Goal: Task Accomplishment & Management: Use online tool/utility

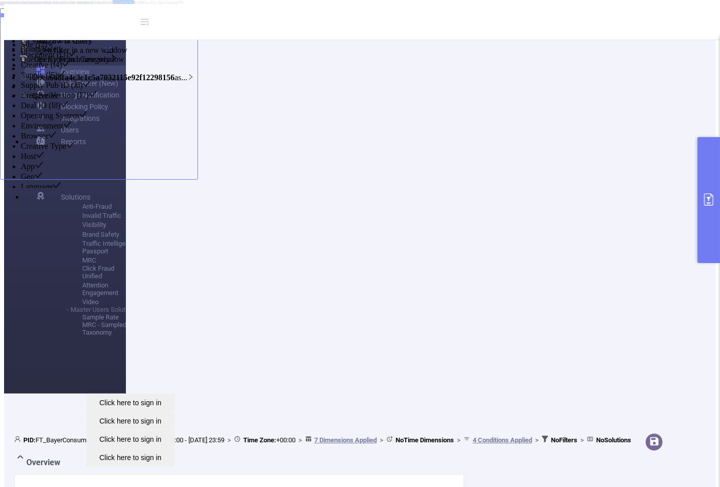
scroll to position [0, 26]
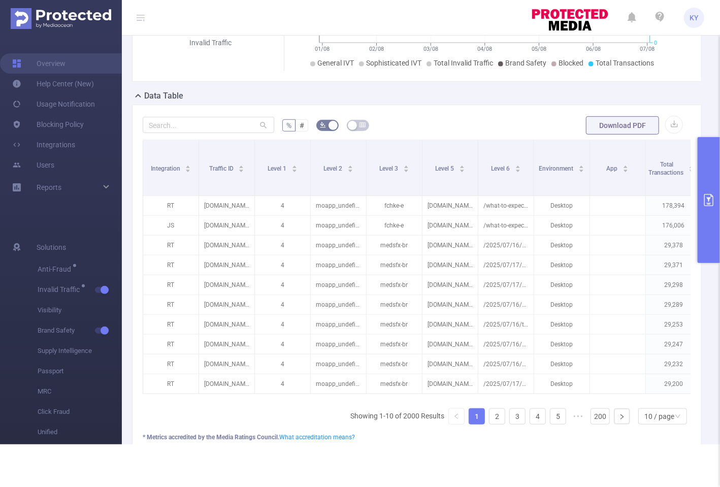
scroll to position [0, 409]
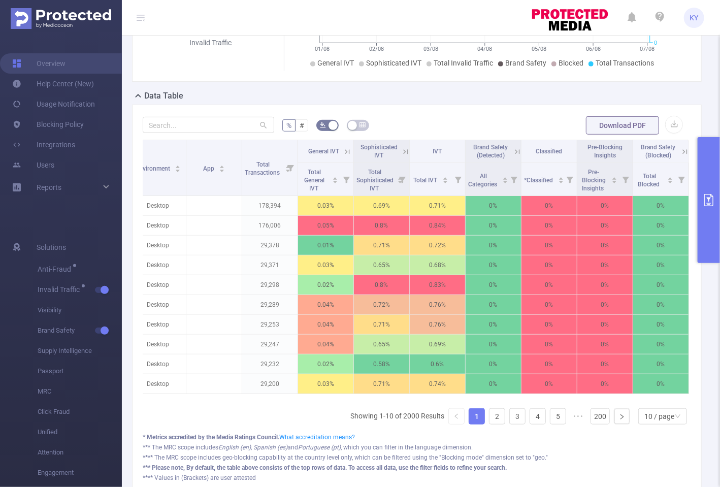
click at [699, 166] on button "primary" at bounding box center [709, 200] width 22 height 126
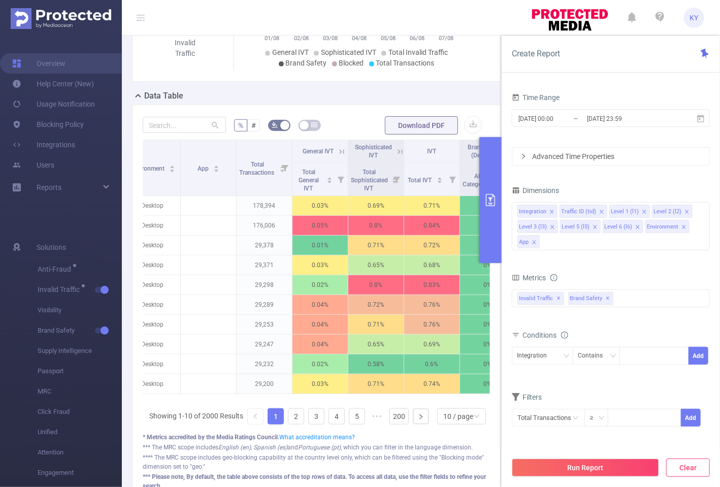
click at [688, 465] on button "Clear" at bounding box center [688, 468] width 44 height 18
type input "2025-08-22 12:00"
type input "2025-08-22 12:59"
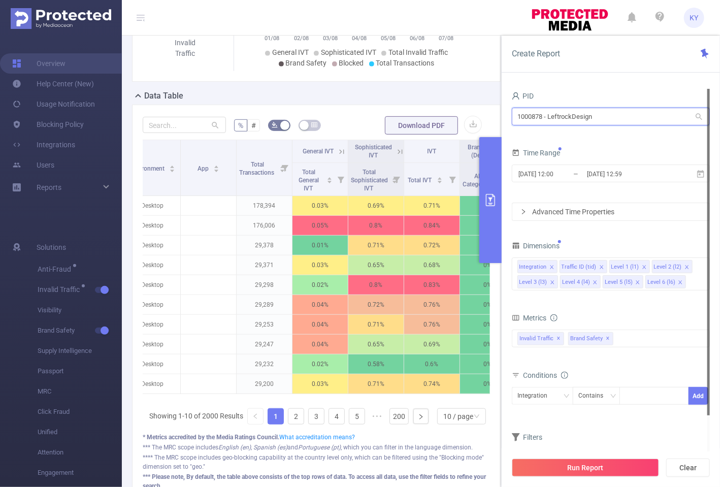
click at [581, 113] on input "1000878 - LeftrockDesign" at bounding box center [611, 117] width 198 height 18
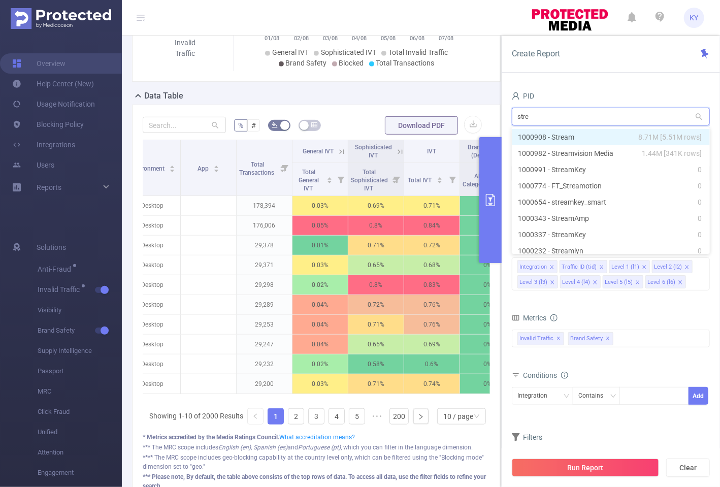
type input "strea"
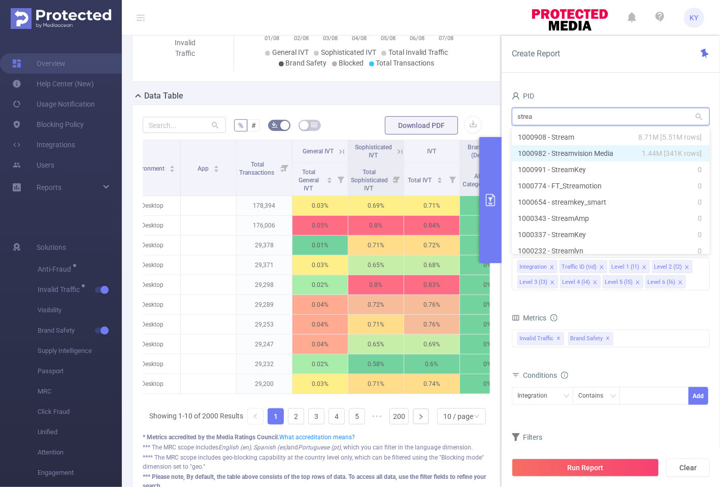
click at [593, 150] on li "1000982 - Streamvision Media 1.44M [341K rows]" at bounding box center [611, 153] width 198 height 16
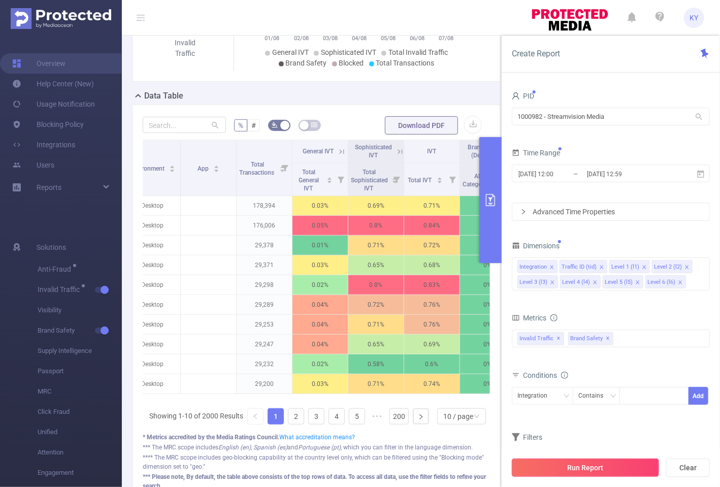
click at [616, 464] on button "Run Report" at bounding box center [585, 468] width 147 height 18
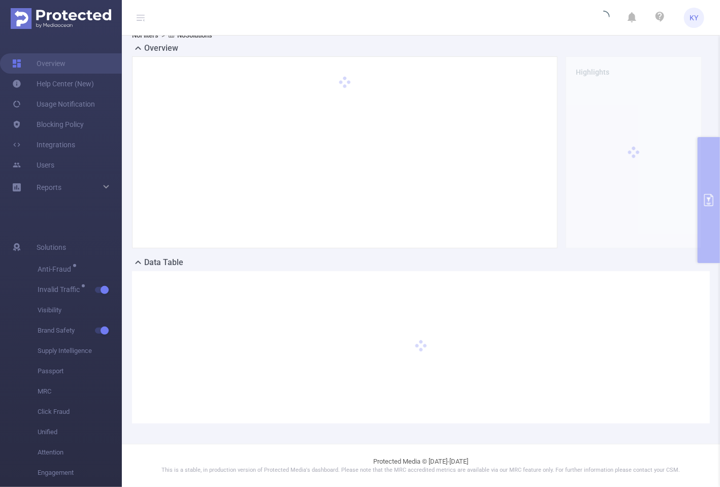
scroll to position [24, 0]
click at [142, 16] on icon at bounding box center [141, 18] width 8 height 8
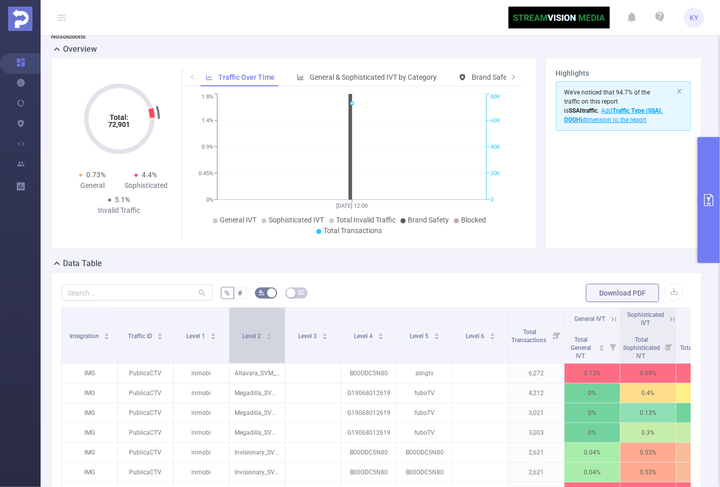
scroll to position [25, 0]
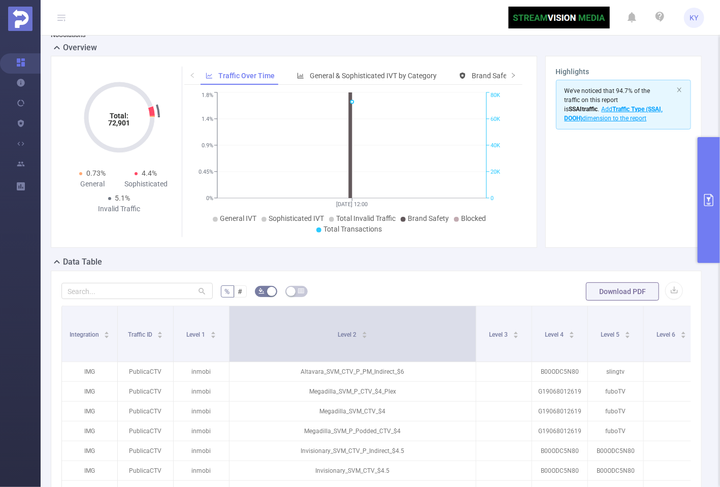
drag, startPoint x: 284, startPoint y: 331, endPoint x: 475, endPoint y: 322, distance: 191.2
click at [475, 322] on span at bounding box center [475, 333] width 5 height 55
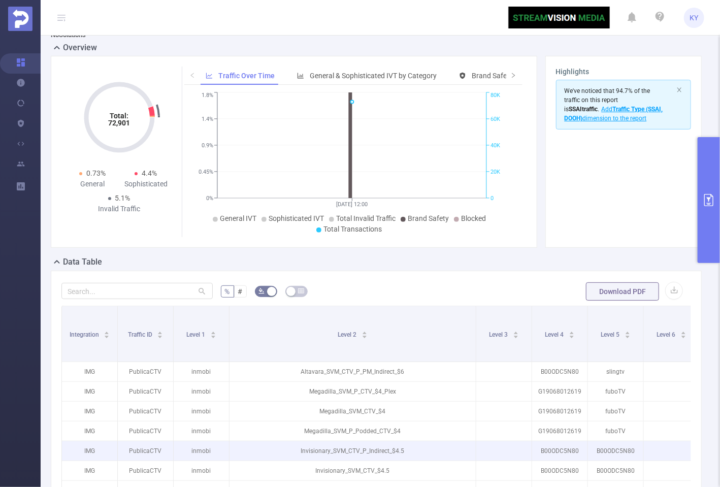
scroll to position [239, 0]
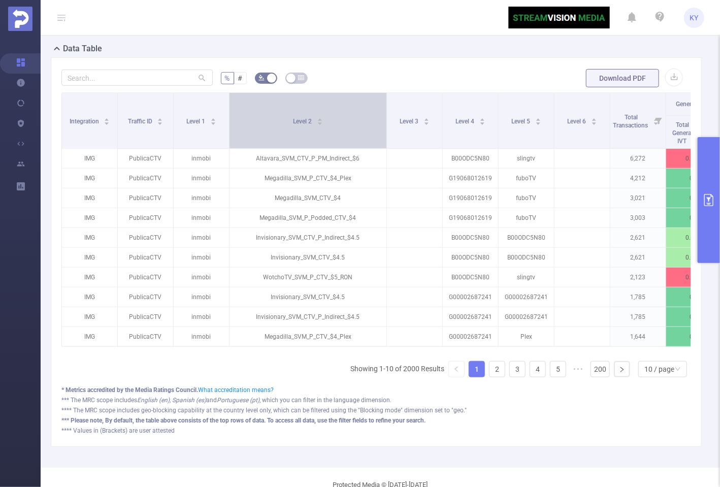
drag, startPoint x: 473, startPoint y: 107, endPoint x: 384, endPoint y: 106, distance: 89.4
click at [384, 106] on span at bounding box center [386, 120] width 5 height 55
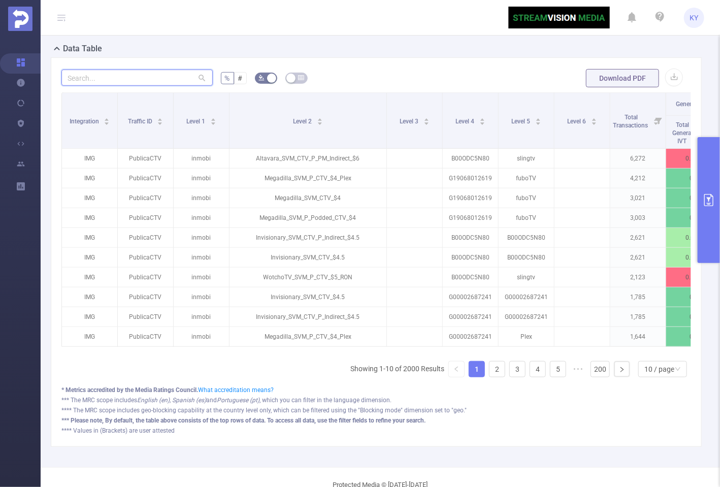
click at [107, 76] on input "text" at bounding box center [136, 78] width 151 height 16
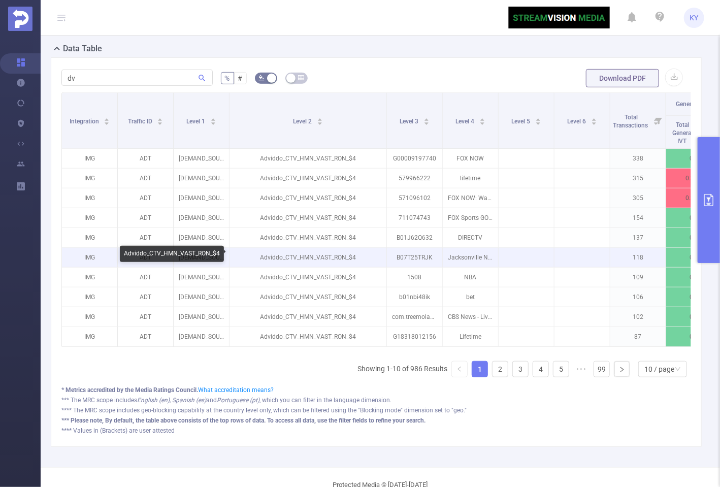
click at [305, 258] on p "Adviddo_CTV_HMN_VAST_RON_$4" at bounding box center [308, 257] width 157 height 19
click at [309, 256] on p "Adviddo_CTV_HMN_VAST_RON_$4" at bounding box center [308, 257] width 157 height 19
drag, startPoint x: 312, startPoint y: 256, endPoint x: 304, endPoint y: 257, distance: 8.7
click at [304, 257] on p "Adviddo_CTV_HMN_VAST_RON_$4" at bounding box center [308, 257] width 157 height 19
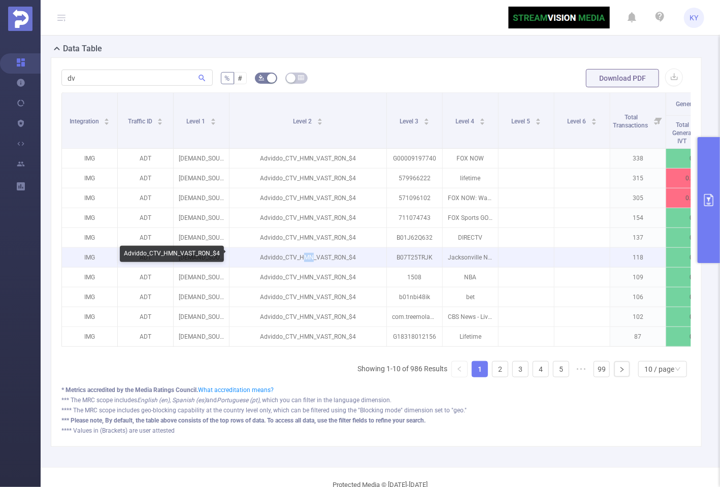
click at [302, 258] on p "Adviddo_CTV_HMN_VAST_RON_$4" at bounding box center [308, 257] width 157 height 19
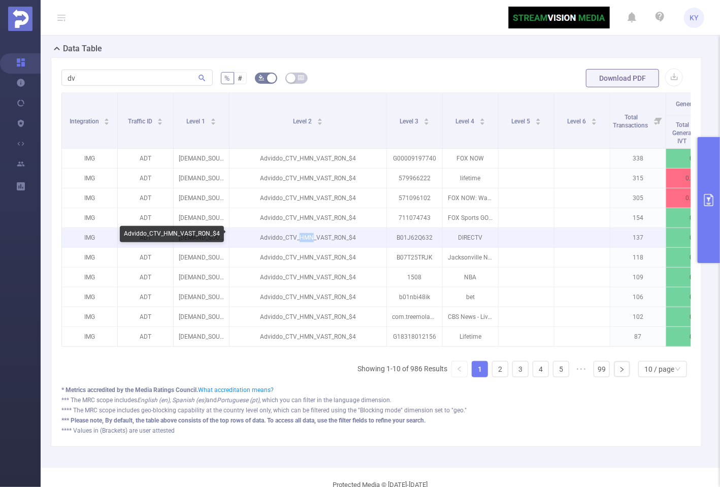
drag, startPoint x: 312, startPoint y: 235, endPoint x: 299, endPoint y: 234, distance: 13.2
click at [299, 234] on p "Adviddo_CTV_HMN_VAST_RON_$4" at bounding box center [308, 237] width 157 height 19
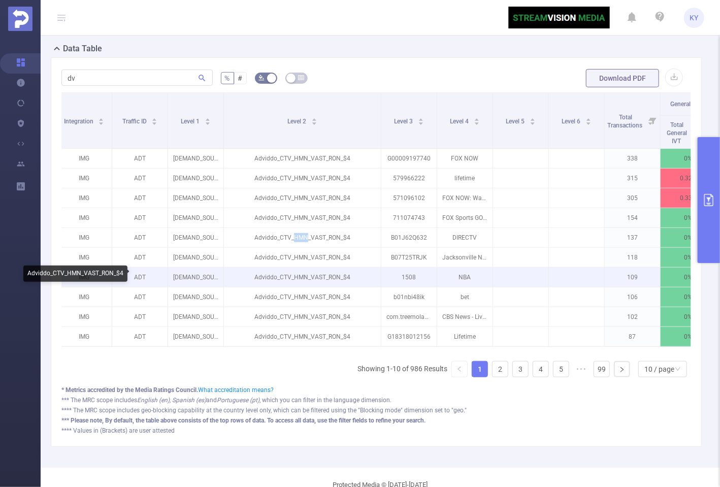
scroll to position [0, 0]
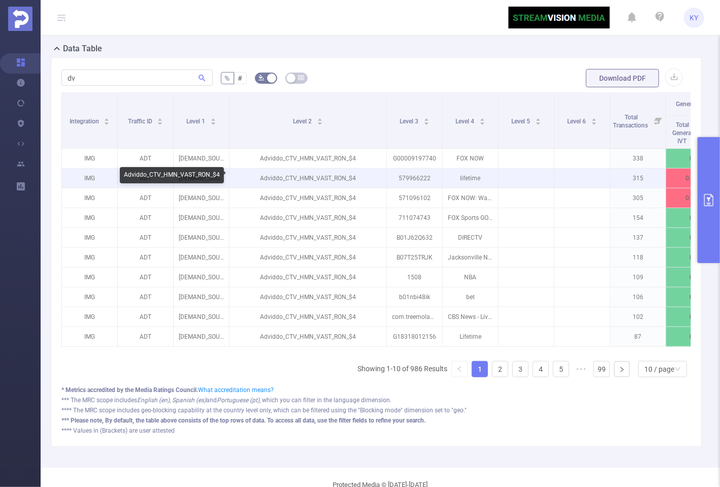
click at [316, 178] on p "Adviddo_CTV_HMN_VAST_RON_$4" at bounding box center [308, 178] width 157 height 19
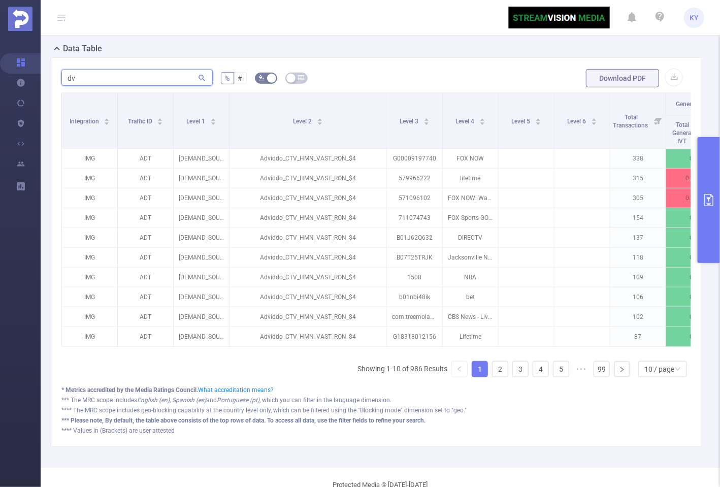
click at [132, 78] on input "dv" at bounding box center [136, 78] width 151 height 16
click at [133, 77] on input "dv" at bounding box center [136, 78] width 151 height 16
type input "ias"
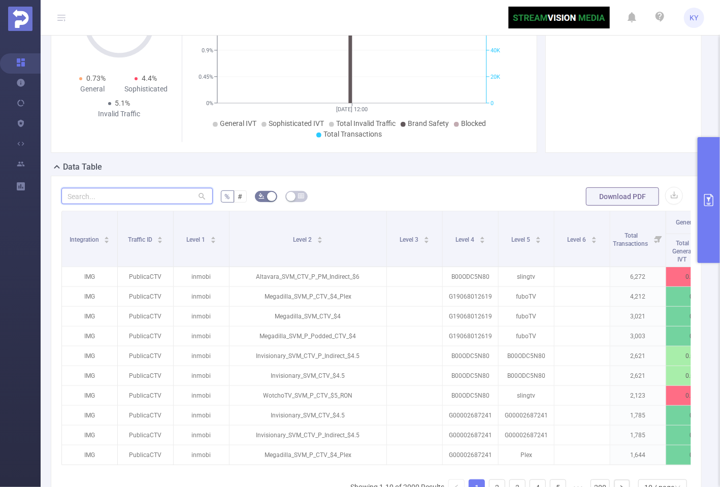
scroll to position [239, 0]
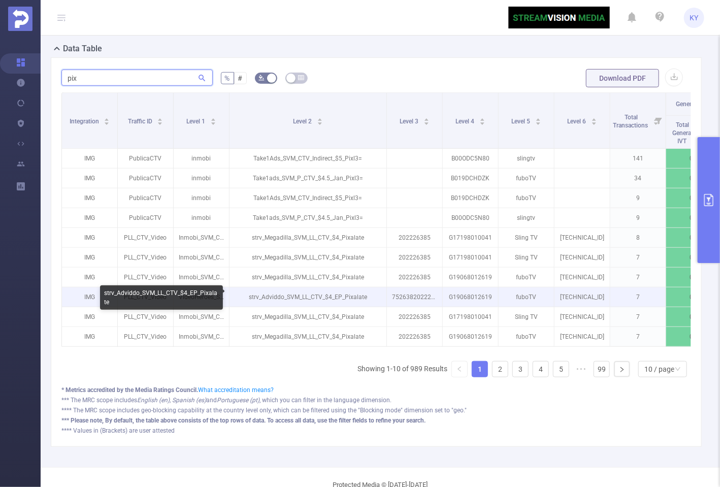
type input "pix"
click at [345, 288] on p "strv_Adviddo_SVM_LL_CTV_$4_EP_Pixalate" at bounding box center [308, 296] width 157 height 19
click at [364, 293] on p "strv_Adviddo_SVM_LL_CTV_$4_EP_Pixalate" at bounding box center [308, 296] width 157 height 19
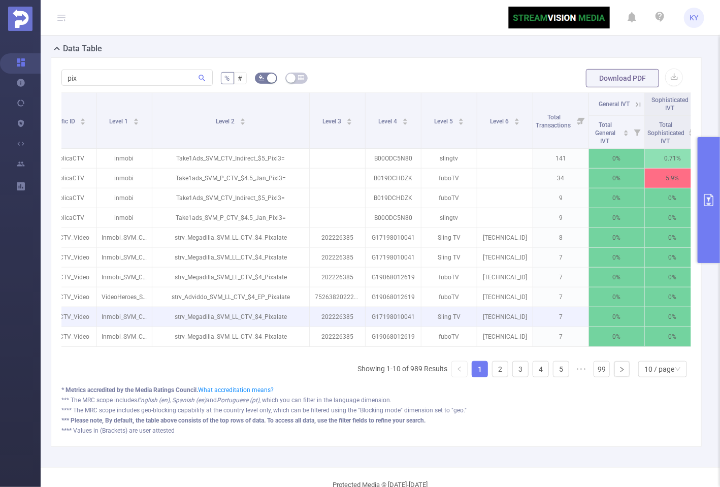
scroll to position [0, 0]
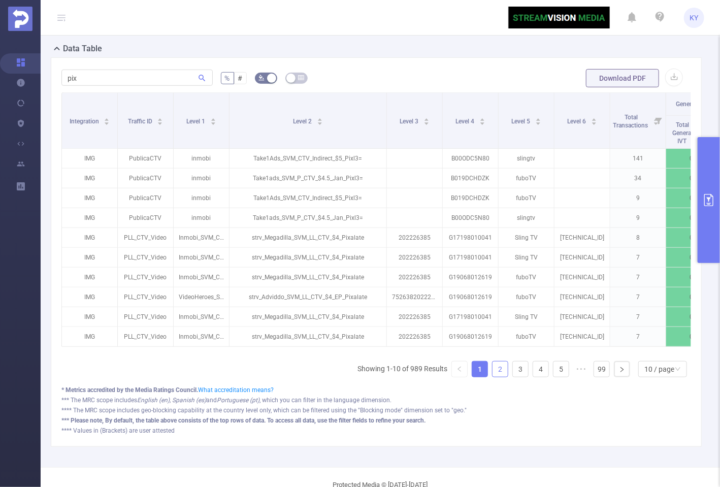
click at [497, 376] on link "2" at bounding box center [500, 369] width 15 height 15
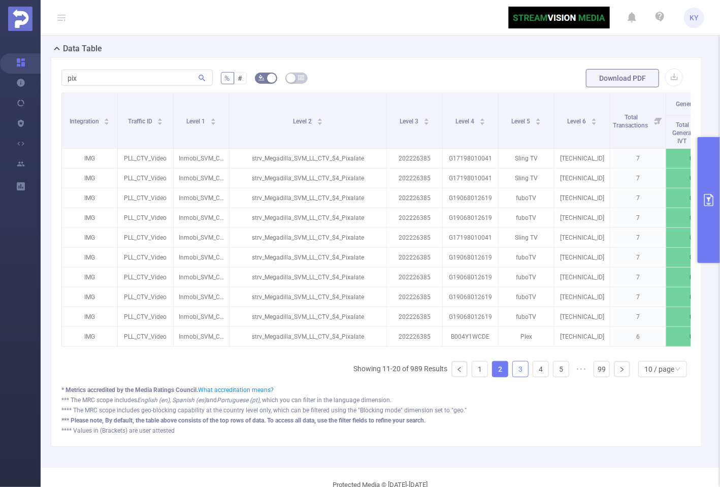
click at [513, 373] on link "3" at bounding box center [520, 369] width 15 height 15
click at [462, 369] on li at bounding box center [460, 369] width 16 height 16
click at [459, 369] on link at bounding box center [459, 369] width 15 height 15
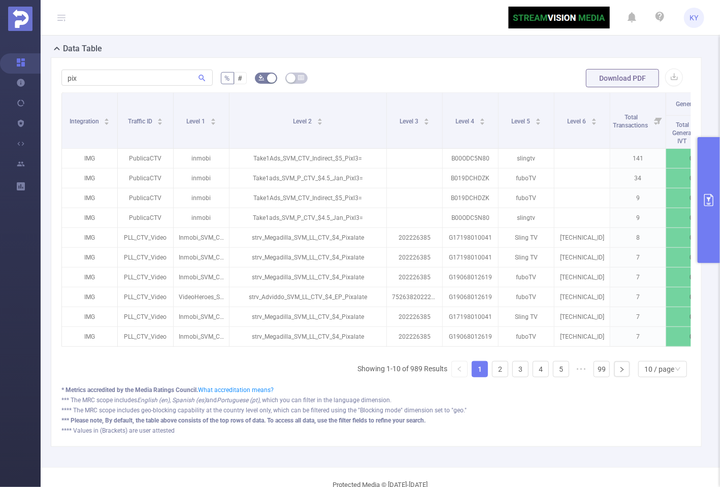
click at [477, 370] on link "1" at bounding box center [479, 369] width 15 height 15
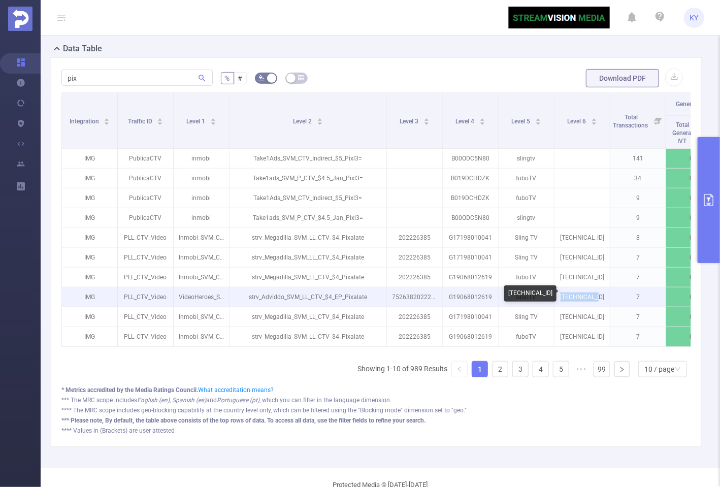
drag, startPoint x: 582, startPoint y: 288, endPoint x: 581, endPoint y: 301, distance: 12.2
click at [581, 301] on p "68.48.46.146" at bounding box center [582, 296] width 55 height 19
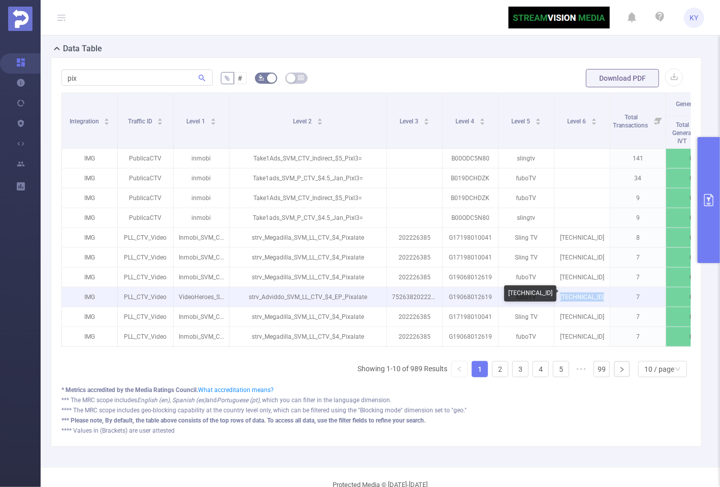
click at [581, 301] on p "68.48.46.146" at bounding box center [582, 296] width 55 height 19
click at [584, 296] on p "68.48.46.146" at bounding box center [582, 296] width 55 height 19
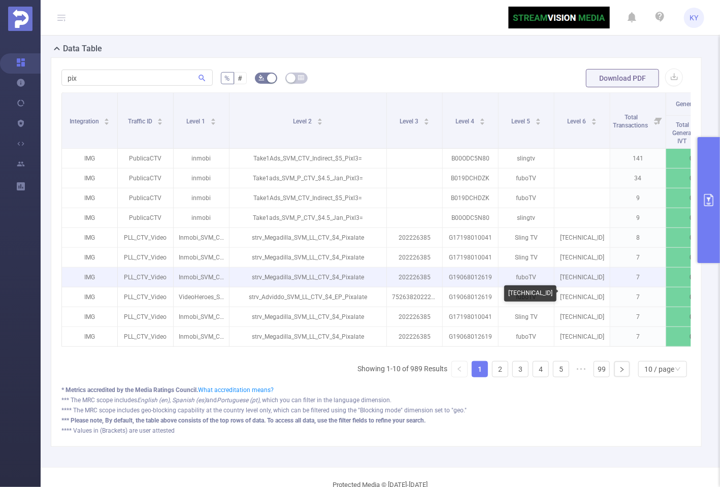
click at [591, 274] on p "47.37.123.211" at bounding box center [582, 277] width 55 height 19
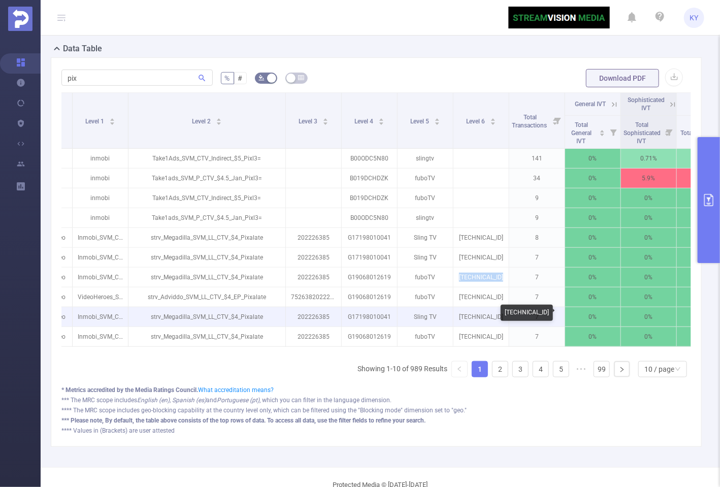
scroll to position [0, 211]
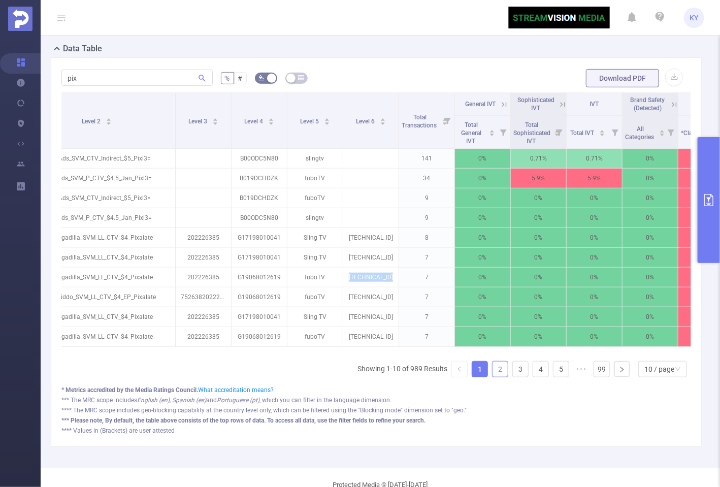
click at [493, 372] on link "2" at bounding box center [500, 369] width 15 height 15
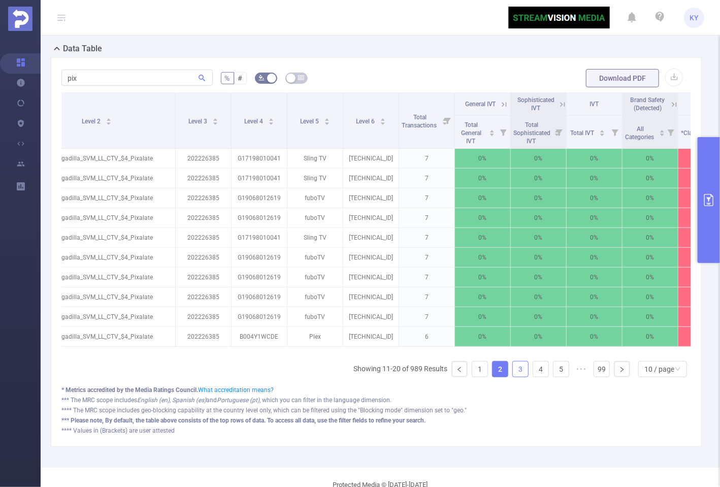
click at [513, 371] on link "3" at bounding box center [520, 369] width 15 height 15
click at [521, 369] on link "3" at bounding box center [520, 369] width 15 height 15
click at [533, 370] on link "4" at bounding box center [540, 369] width 15 height 15
click at [554, 373] on link "6" at bounding box center [561, 369] width 15 height 15
click at [554, 374] on link "8" at bounding box center [561, 369] width 15 height 15
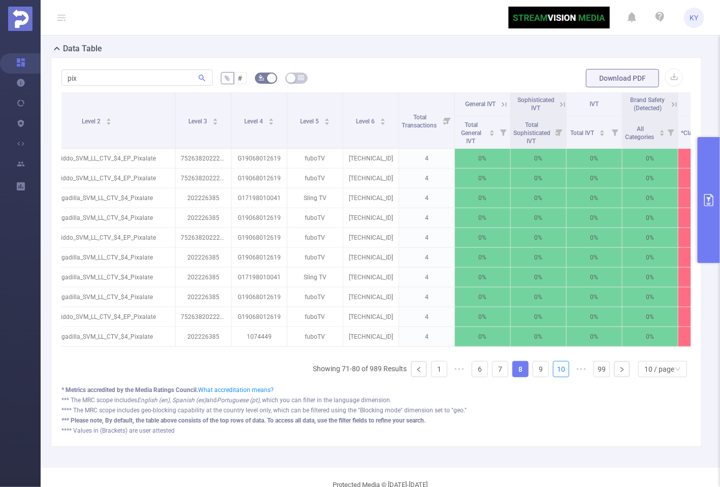
click at [554, 374] on link "10" at bounding box center [561, 369] width 15 height 15
click at [554, 374] on link "12" at bounding box center [561, 369] width 15 height 15
click at [533, 372] on link "13" at bounding box center [540, 369] width 15 height 15
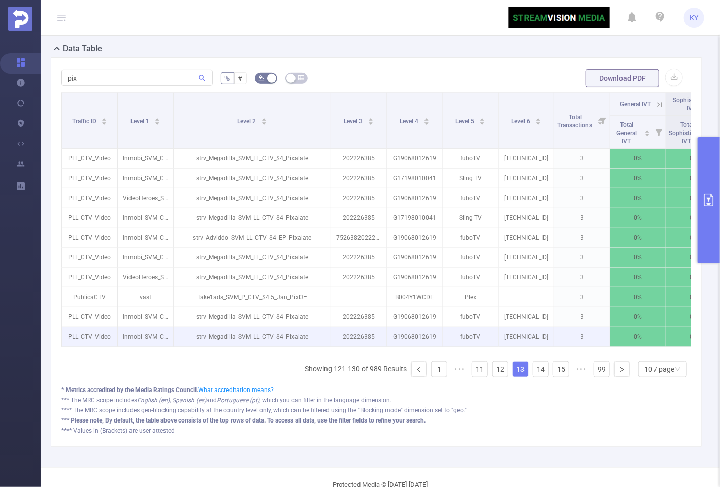
scroll to position [0, 33]
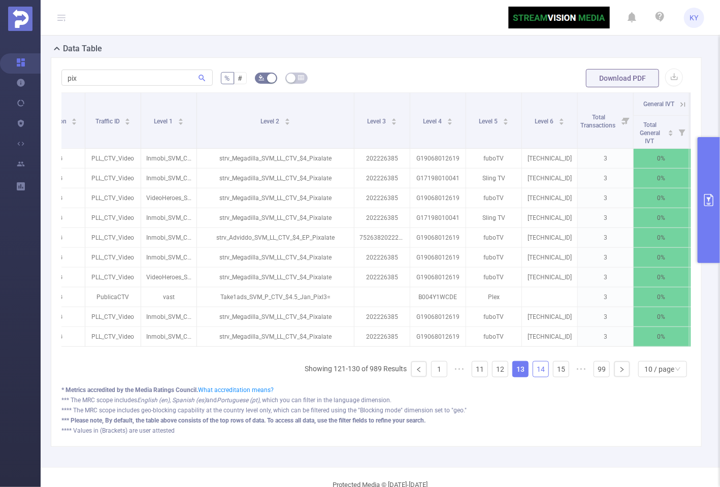
click at [537, 375] on link "14" at bounding box center [540, 369] width 15 height 15
click at [537, 375] on link "15" at bounding box center [540, 369] width 15 height 15
click at [537, 375] on link "16" at bounding box center [540, 369] width 15 height 15
click at [537, 375] on link "17" at bounding box center [540, 369] width 15 height 15
click at [537, 375] on link "18" at bounding box center [540, 369] width 15 height 15
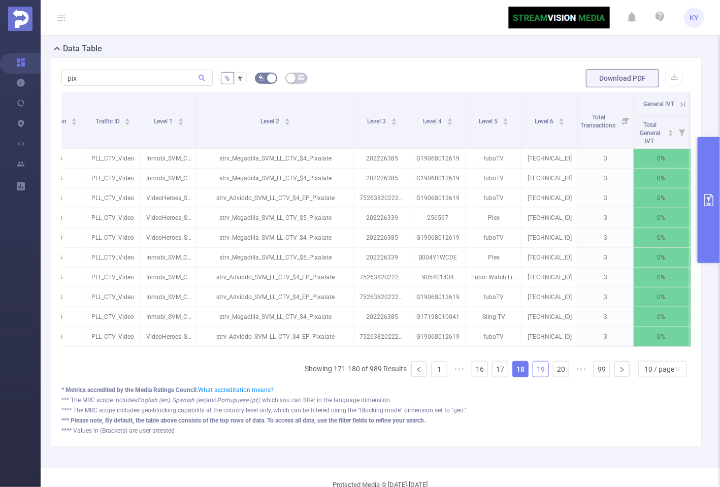
click at [533, 375] on link "19" at bounding box center [540, 369] width 15 height 15
click at [533, 375] on link "20" at bounding box center [540, 369] width 15 height 15
click at [533, 375] on link "21" at bounding box center [540, 369] width 15 height 15
click at [533, 375] on link "22" at bounding box center [540, 369] width 15 height 15
click at [533, 375] on link "23" at bounding box center [540, 369] width 15 height 15
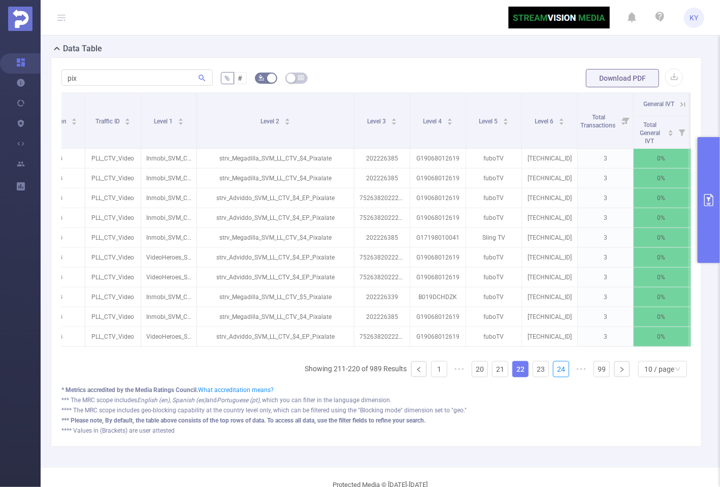
click at [554, 375] on link "24" at bounding box center [561, 369] width 15 height 15
click at [533, 375] on link "25" at bounding box center [540, 369] width 15 height 15
click at [533, 375] on link "26" at bounding box center [540, 369] width 15 height 15
click at [554, 375] on link "27" at bounding box center [561, 369] width 15 height 15
click at [533, 375] on link "28" at bounding box center [540, 369] width 15 height 15
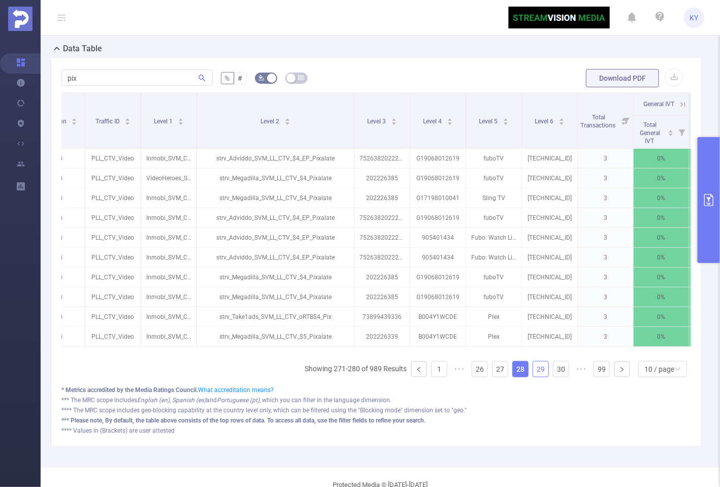
click at [533, 375] on link "29" at bounding box center [540, 369] width 15 height 15
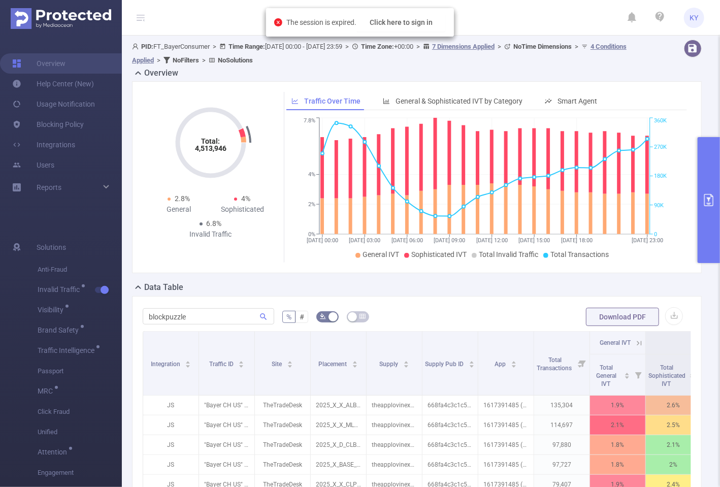
scroll to position [0, 26]
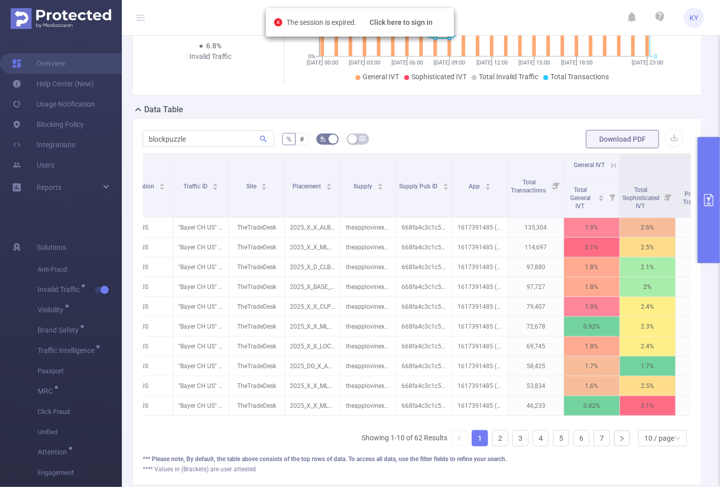
click at [705, 151] on button "primary" at bounding box center [709, 200] width 22 height 126
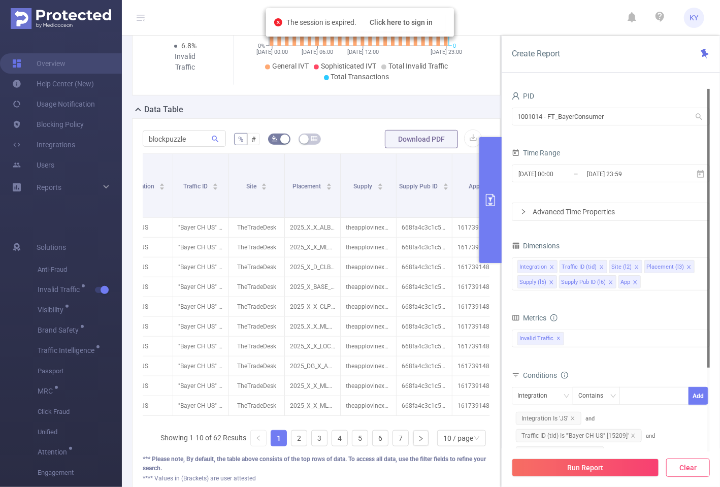
click at [705, 462] on button "Clear" at bounding box center [688, 468] width 44 height 18
type input "[DATE] 19:00"
type input "[DATE] 19:59"
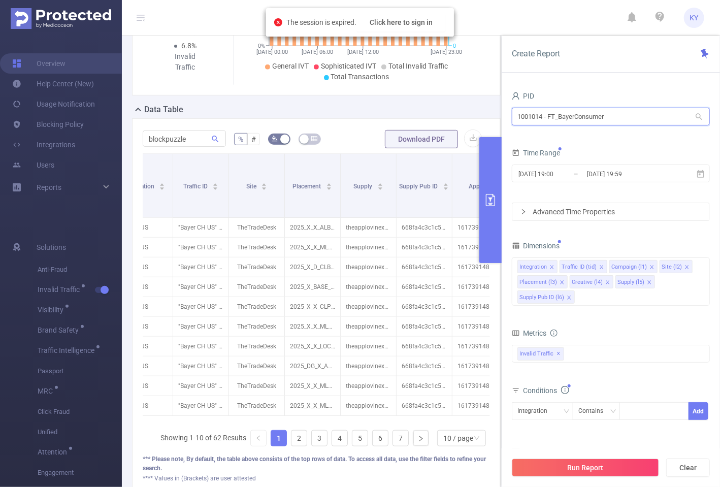
click at [597, 108] on input "1001014 - FT_BayerConsumer" at bounding box center [611, 117] width 198 height 18
type input "onetag"
click at [639, 135] on li "1001005 - OneTag 12M [2.85M rows]" at bounding box center [611, 137] width 198 height 16
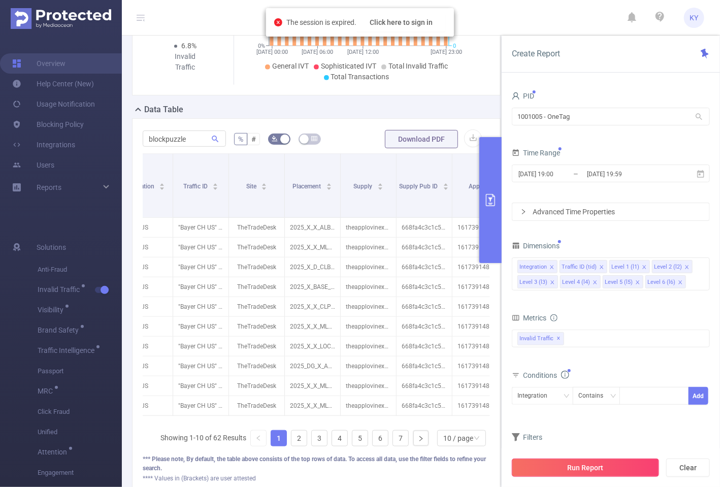
click at [632, 467] on button "Run Report" at bounding box center [585, 468] width 147 height 18
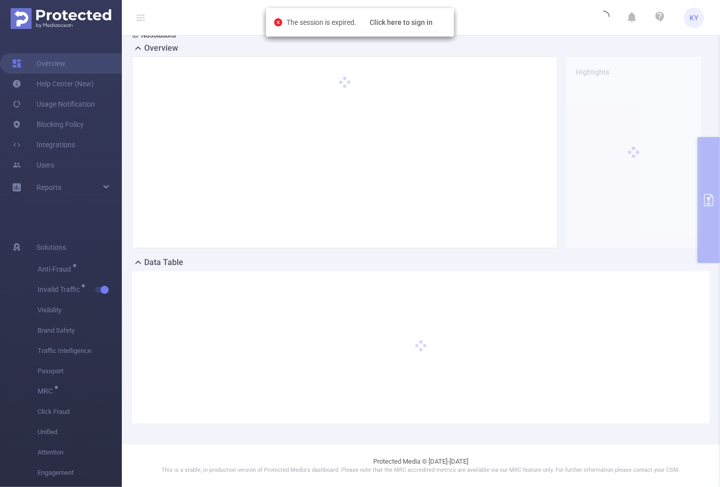
scroll to position [24, 0]
